Goal: Information Seeking & Learning: Learn about a topic

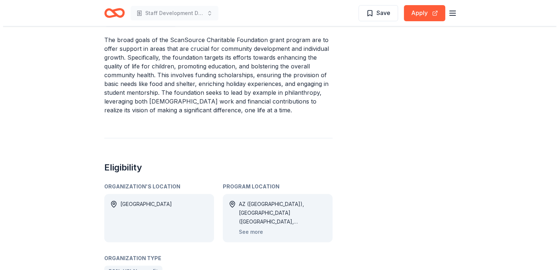
scroll to position [302, 0]
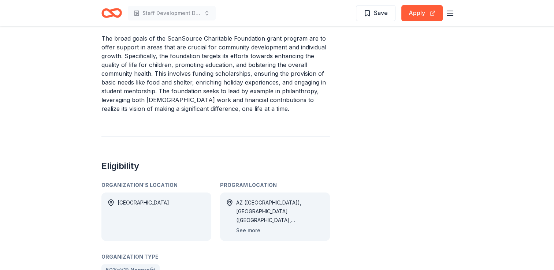
click at [248, 229] on button "See more" at bounding box center [248, 230] width 24 height 9
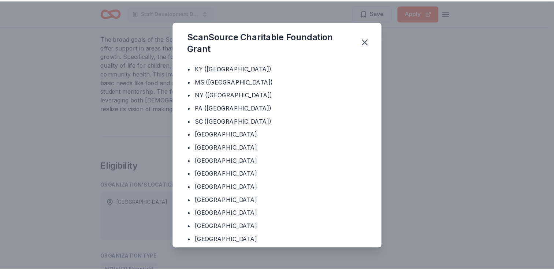
scroll to position [84, 0]
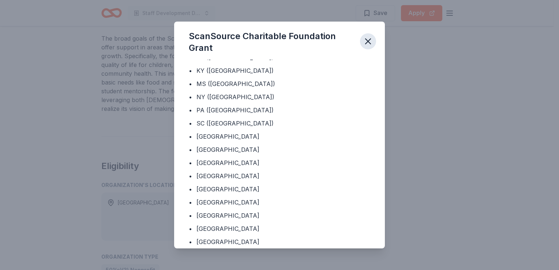
click at [367, 42] on icon "button" at bounding box center [368, 41] width 5 height 5
